Goal: Information Seeking & Learning: Learn about a topic

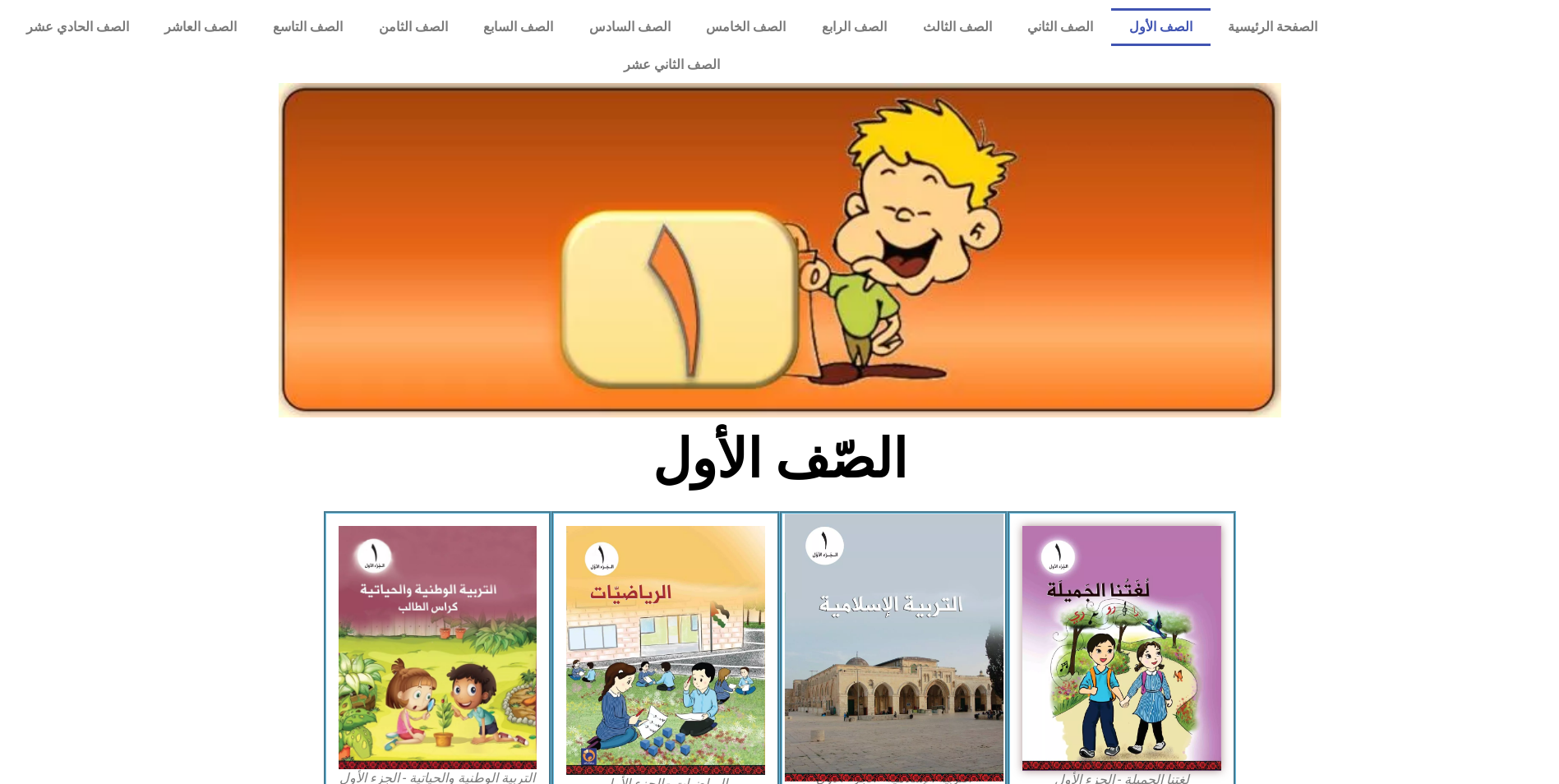
click at [863, 569] on img at bounding box center [893, 647] width 218 height 267
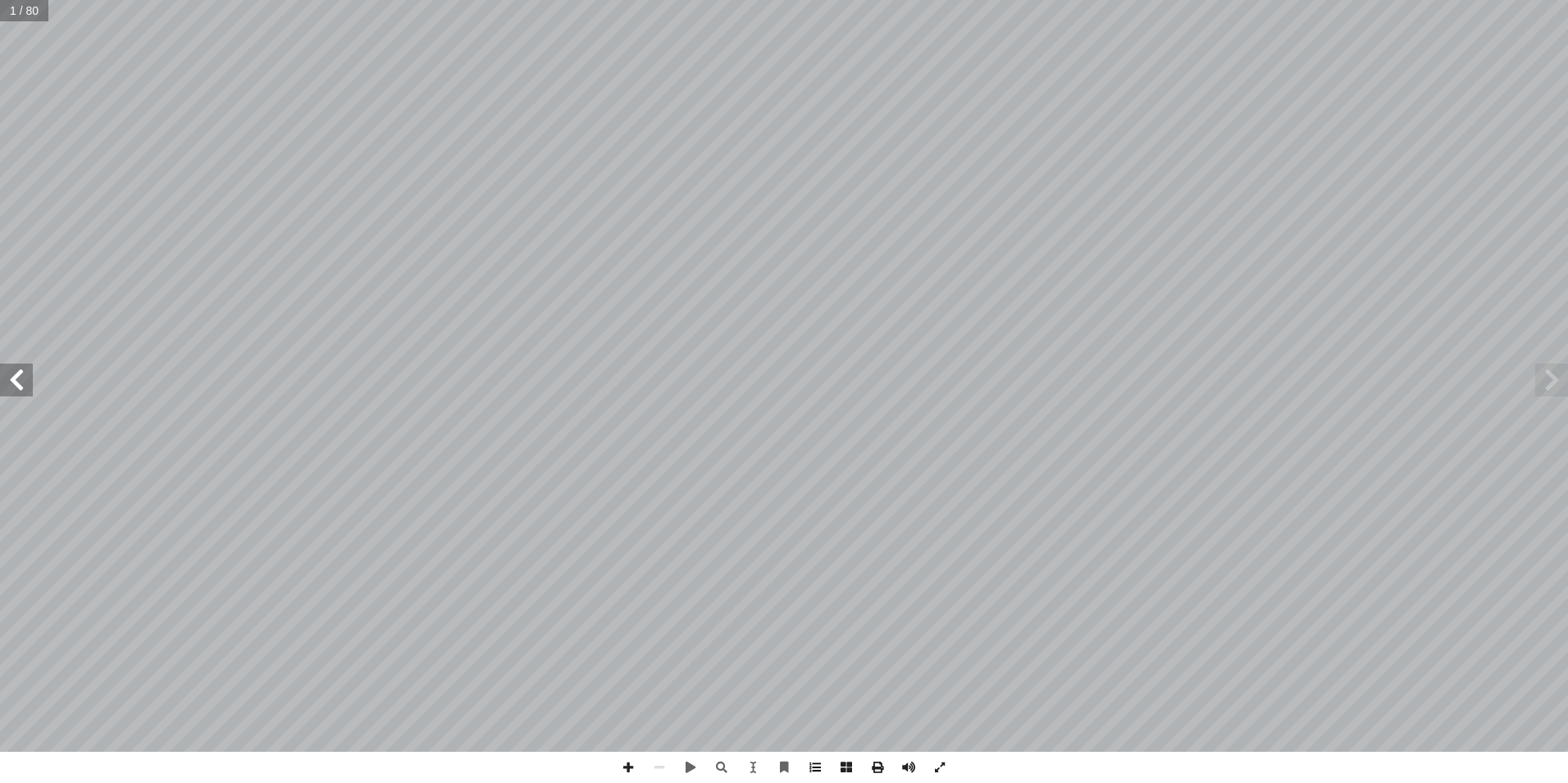
click at [814, 769] on span at bounding box center [815, 767] width 32 height 32
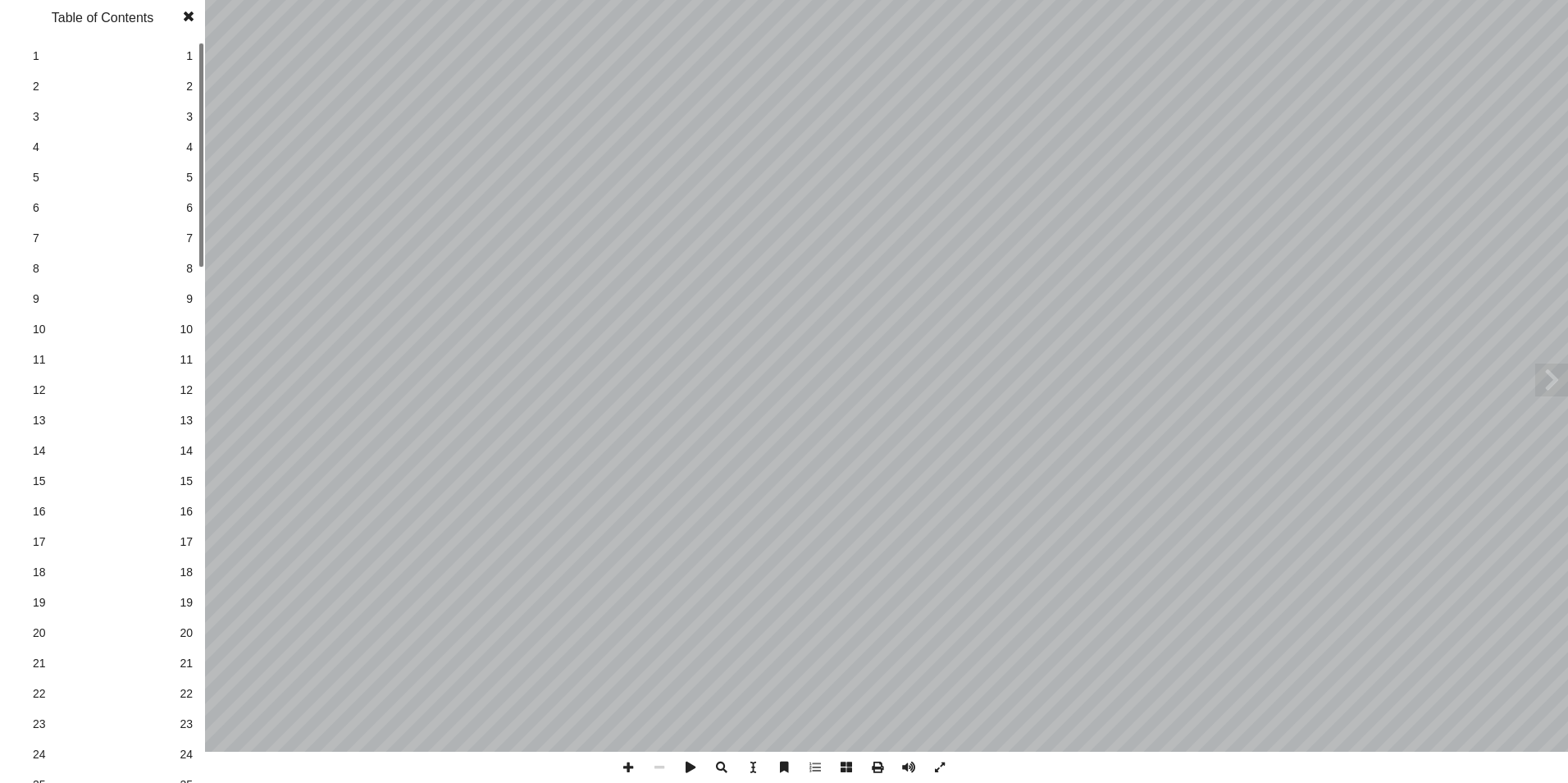
click at [185, 689] on span "22" at bounding box center [186, 693] width 13 height 18
click at [189, 15] on span at bounding box center [188, 16] width 30 height 32
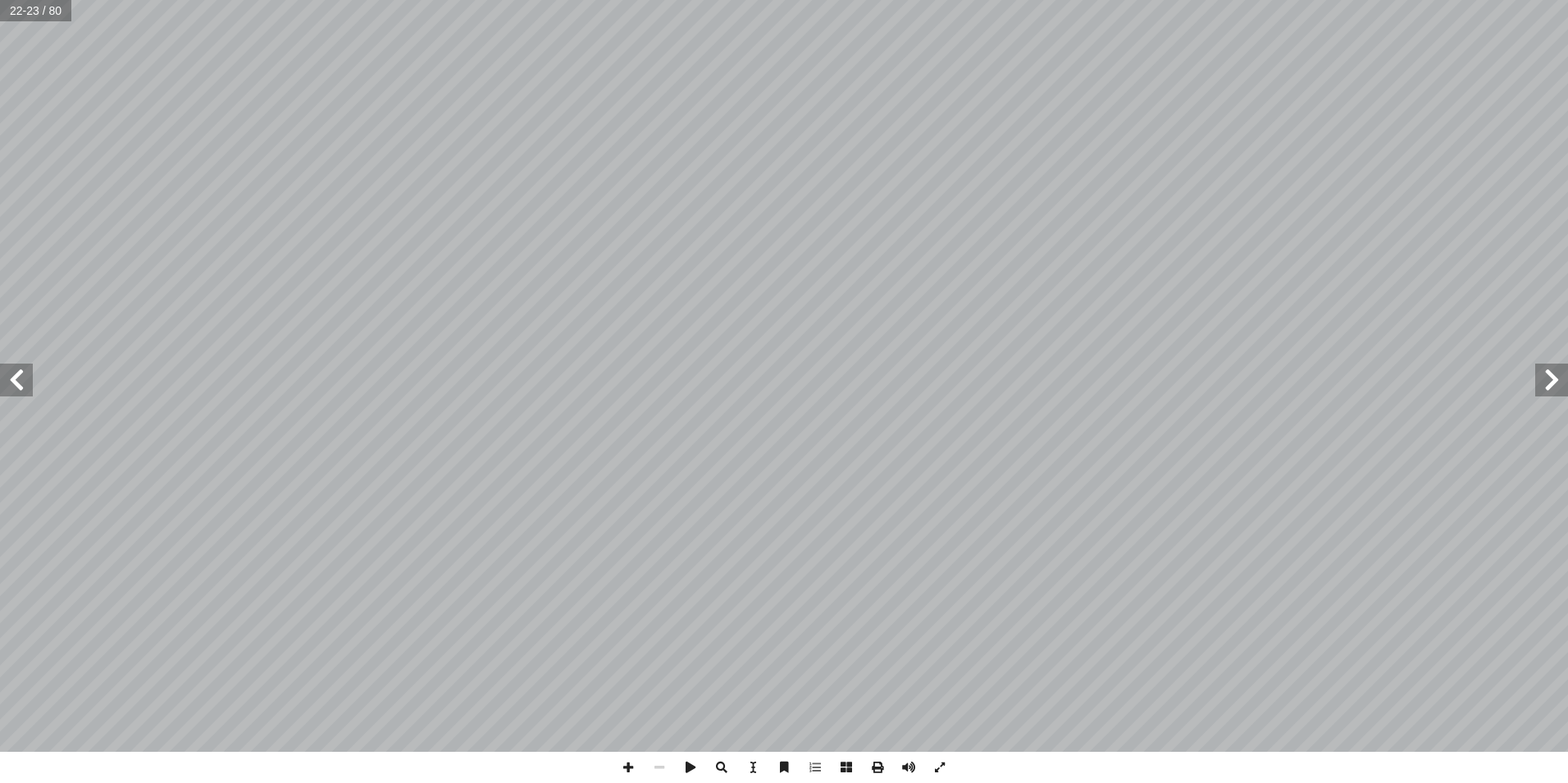
click at [10, 385] on span at bounding box center [16, 379] width 32 height 32
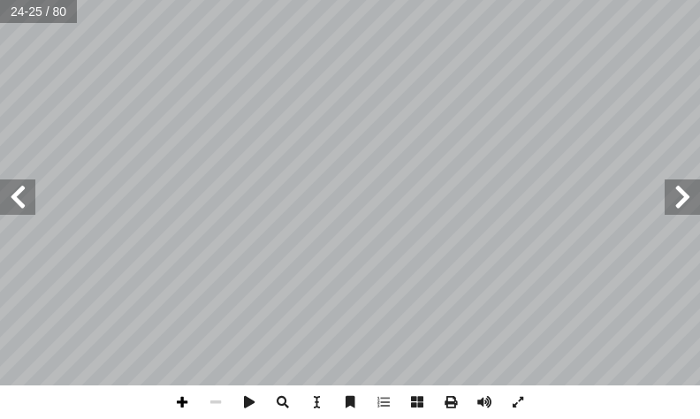
click at [180, 408] on span at bounding box center [182, 403] width 34 height 34
click at [287, 75] on html "الصفحة الرئيسية الصف الأول الصف الثاني الصف الثالث الصف الرابع الصف الخامس الصف…" at bounding box center [350, 37] width 700 height 75
click at [182, 396] on span at bounding box center [182, 403] width 34 height 34
click at [689, 197] on span at bounding box center [682, 197] width 35 height 35
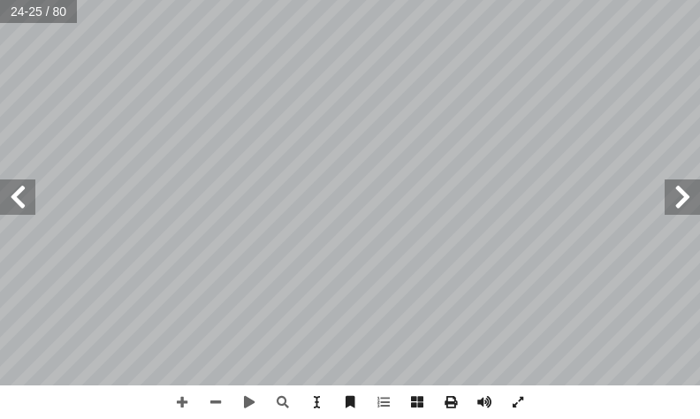
click at [689, 197] on span at bounding box center [682, 197] width 35 height 35
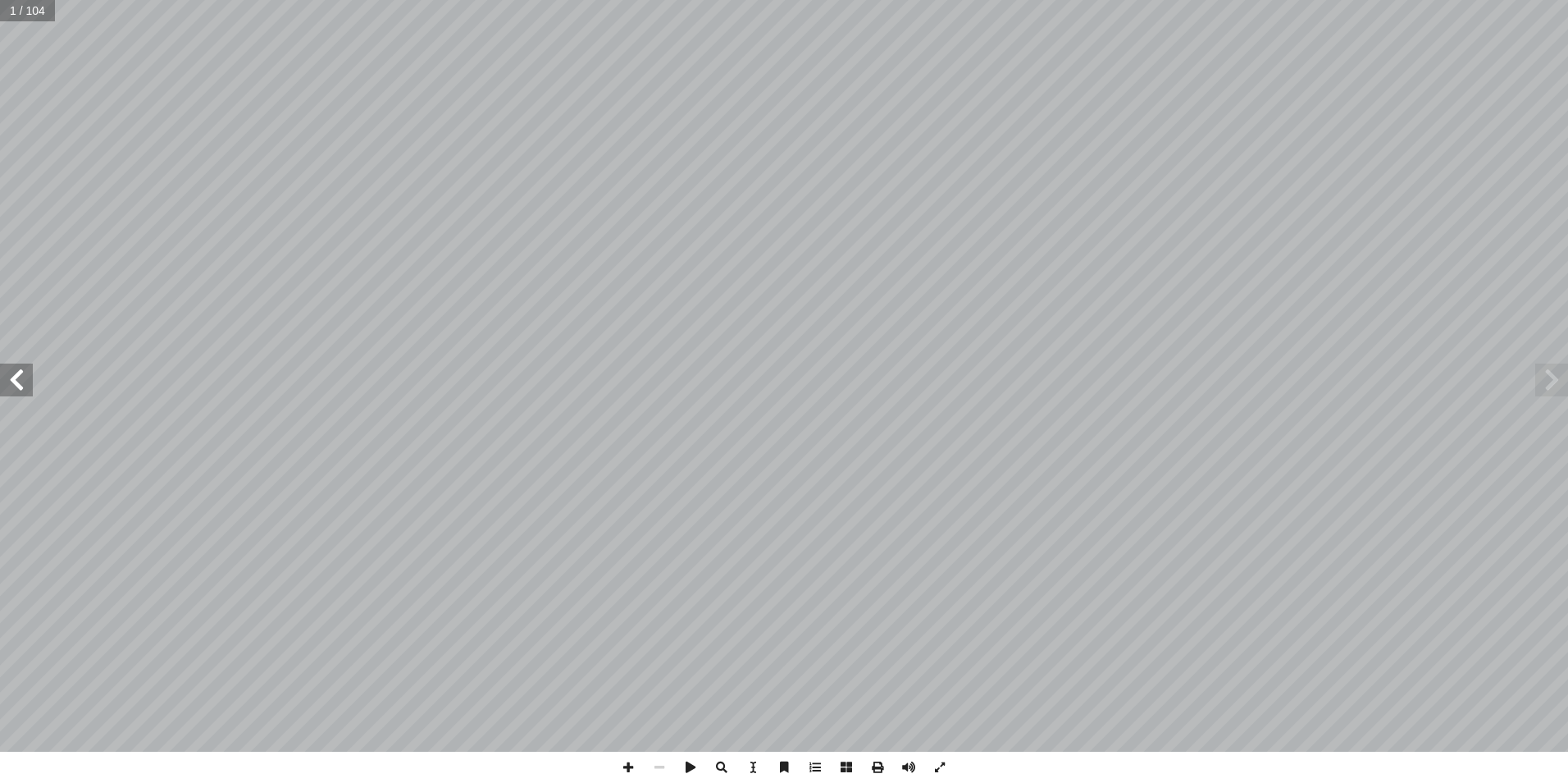
click at [28, 383] on span at bounding box center [16, 379] width 32 height 32
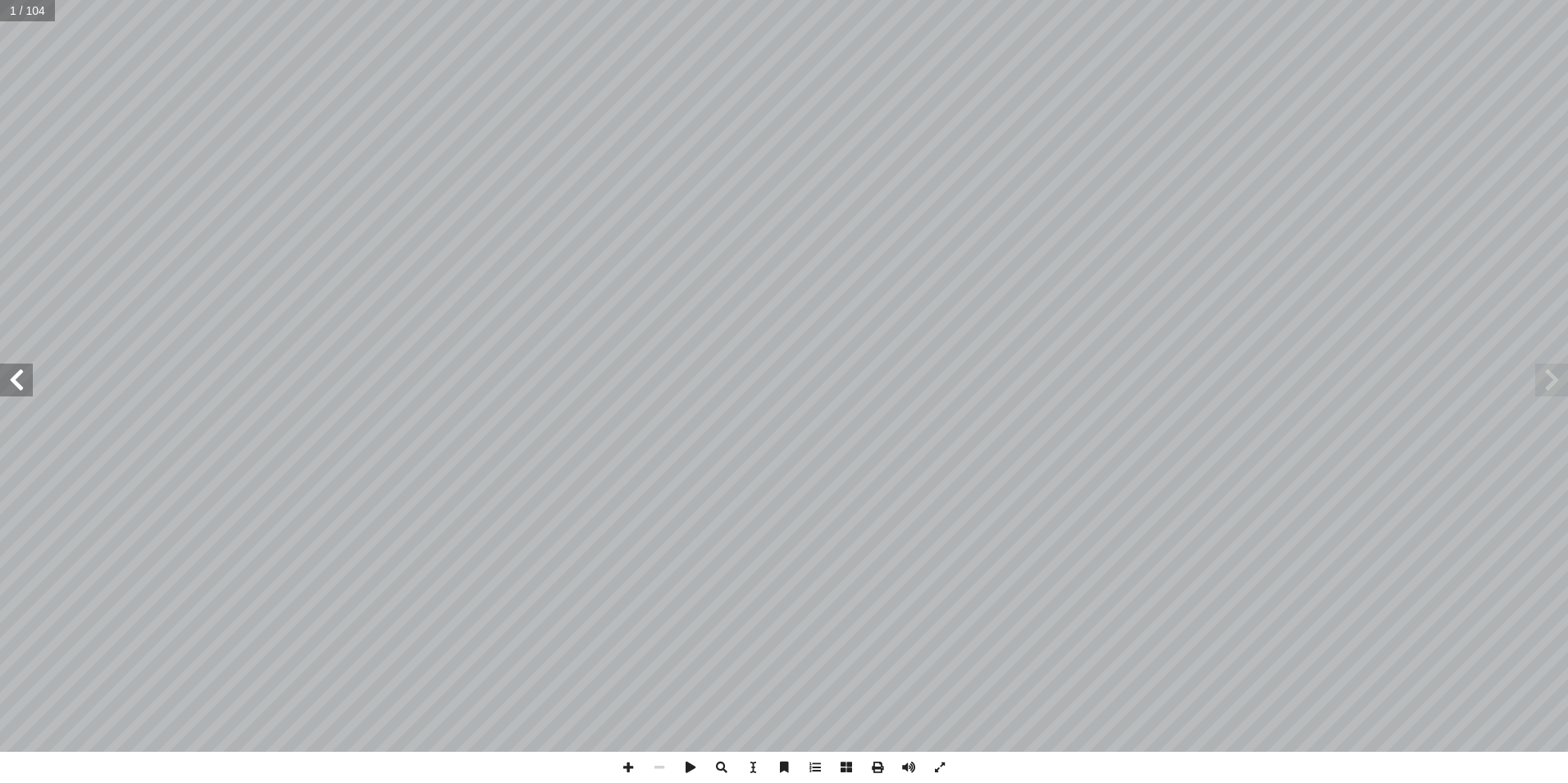
click at [28, 383] on span at bounding box center [16, 379] width 32 height 32
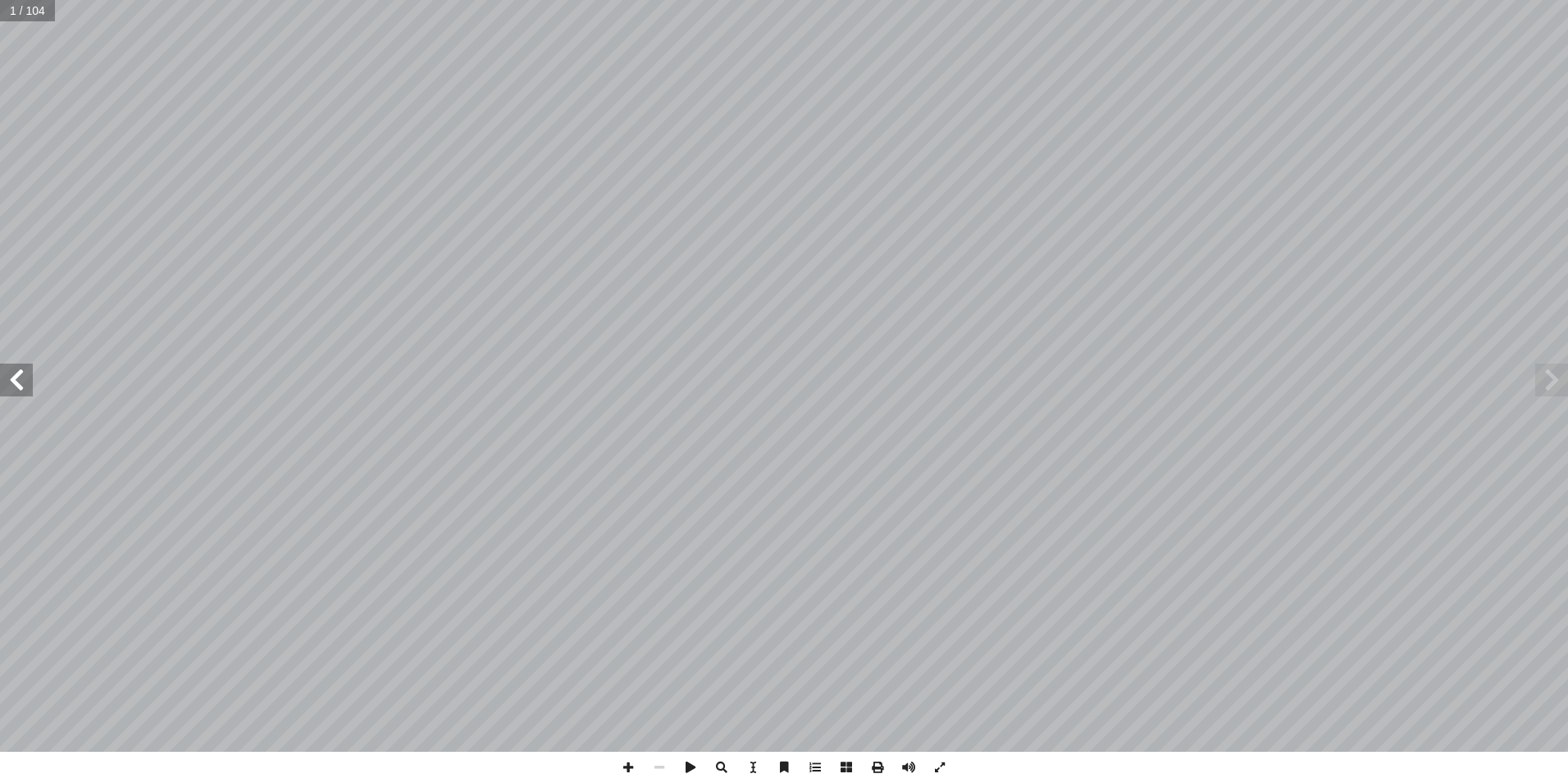
click at [28, 383] on span at bounding box center [16, 379] width 32 height 32
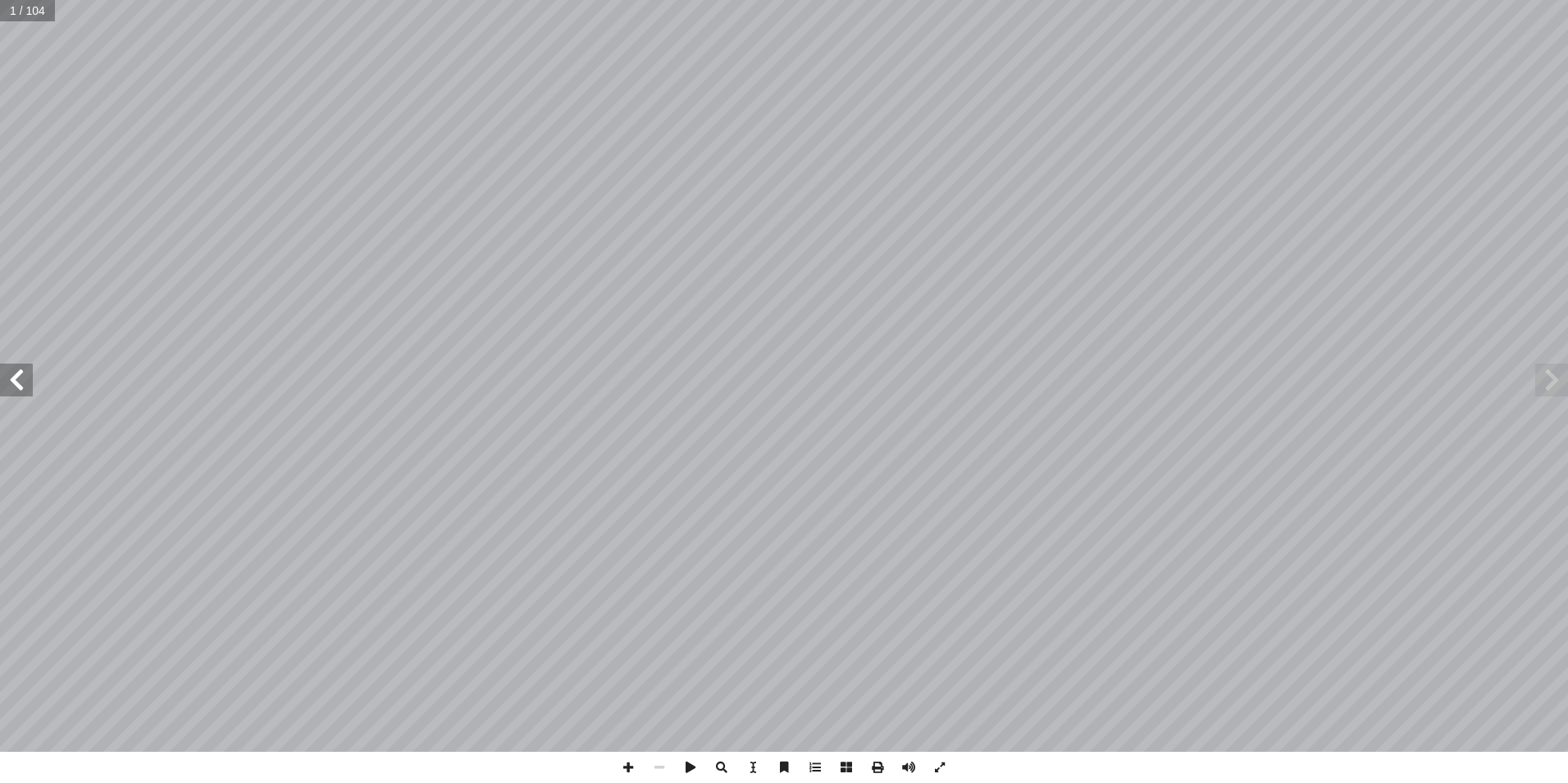
click at [28, 383] on span at bounding box center [16, 379] width 32 height 32
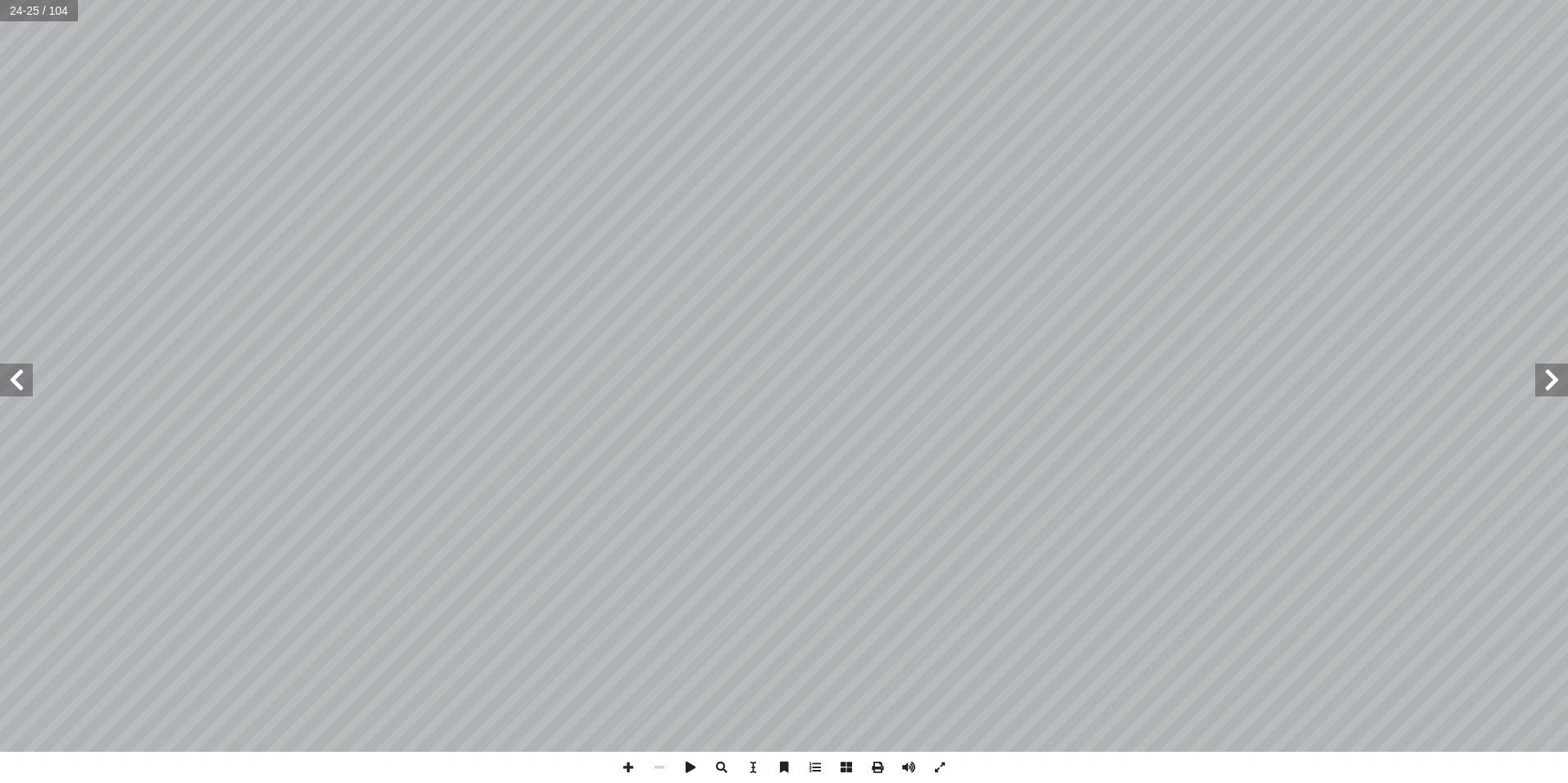
click at [28, 383] on span at bounding box center [16, 379] width 32 height 32
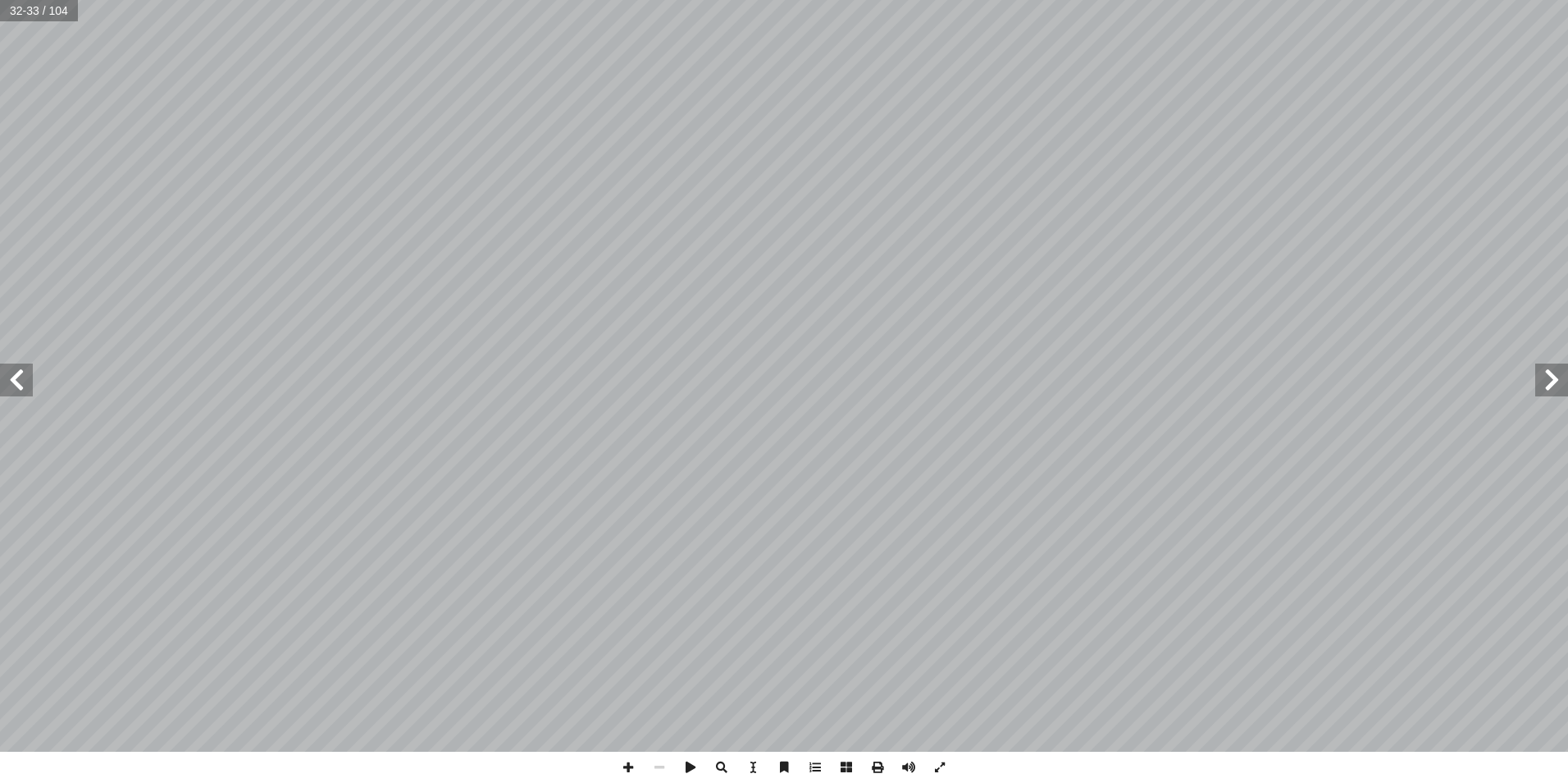
click at [28, 383] on span at bounding box center [16, 379] width 32 height 32
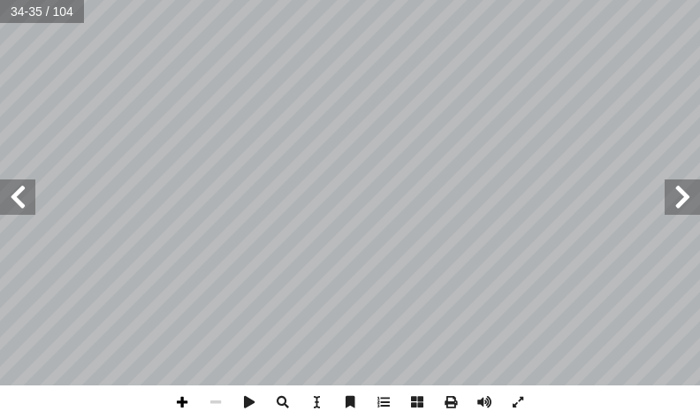
click at [187, 399] on span at bounding box center [182, 403] width 34 height 34
click at [21, 200] on span at bounding box center [17, 197] width 35 height 35
click at [209, 394] on span at bounding box center [216, 403] width 34 height 34
click at [186, 390] on span at bounding box center [182, 403] width 34 height 34
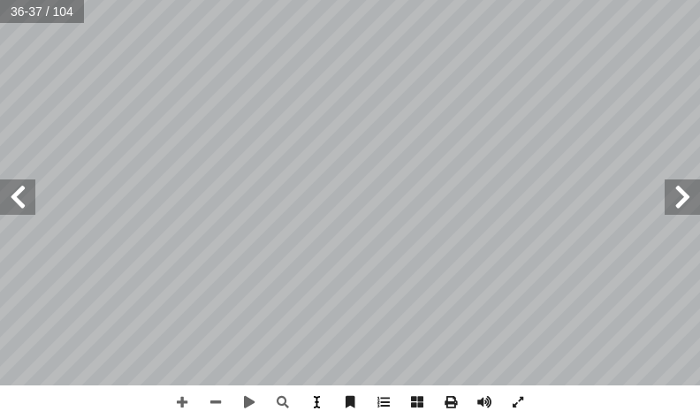
click at [307, 388] on div "3 ٢ بي ِ قار أ � ُ ة َ ر َ : شَج ١ شاط َ ن ن: ْ ي َ ت َ ي ِ ت آ ل� � ِ ن ْ تي َ…" at bounding box center [350, 209] width 700 height 419
